Goal: Transaction & Acquisition: Purchase product/service

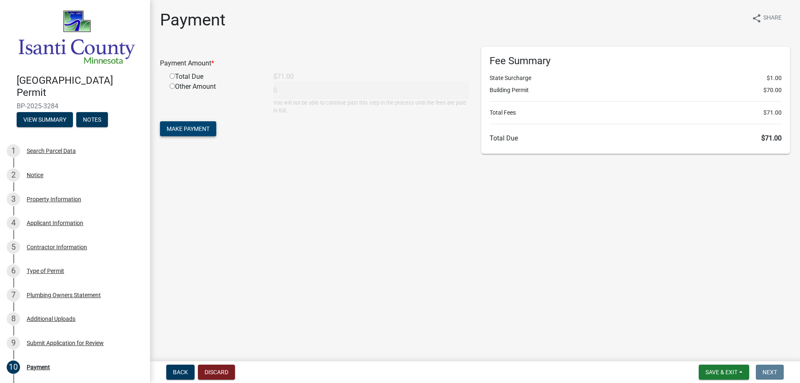
click at [200, 126] on span "Make Payment" at bounding box center [188, 128] width 43 height 7
click at [172, 89] on div "Total Due" at bounding box center [215, 87] width 104 height 10
click at [172, 88] on input "radio" at bounding box center [172, 85] width 5 height 5
radio input "true"
type input "71"
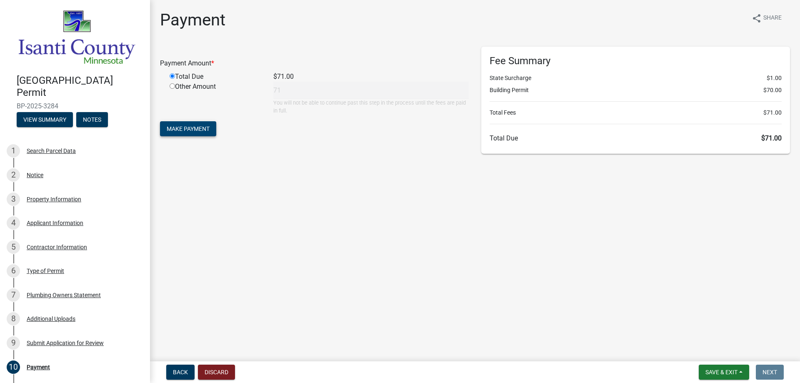
click at [191, 124] on button "Make Payment" at bounding box center [188, 128] width 56 height 15
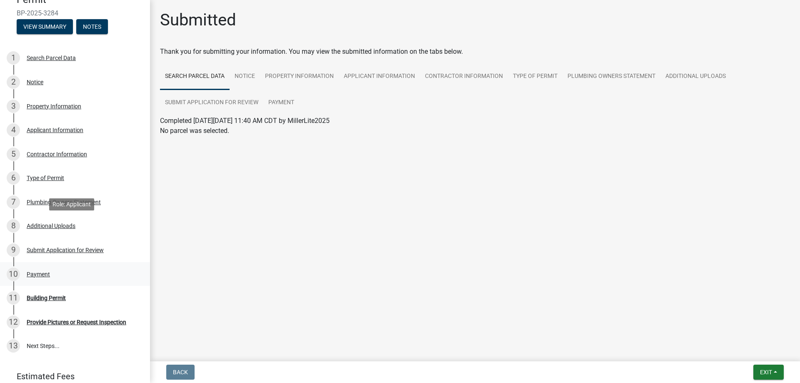
scroll to position [161, 0]
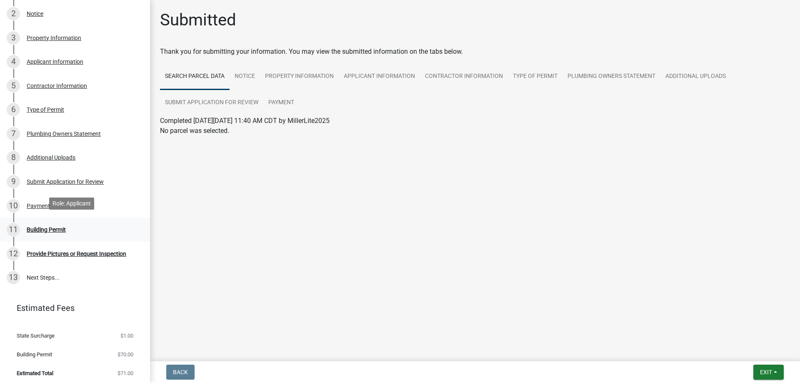
click at [47, 227] on div "Building Permit" at bounding box center [46, 230] width 39 height 6
